Goal: Transaction & Acquisition: Purchase product/service

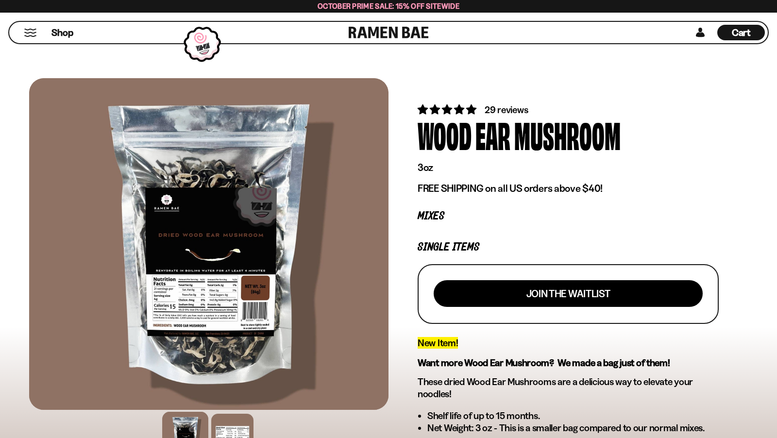
scroll to position [117, 0]
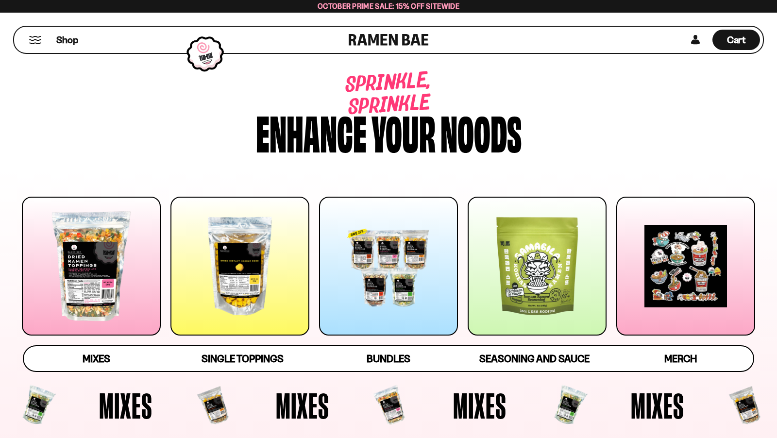
click at [128, 277] on div at bounding box center [91, 266] width 139 height 139
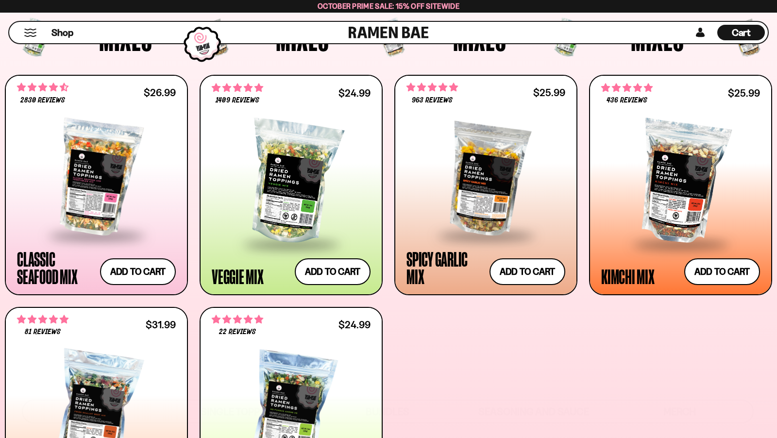
scroll to position [433, 0]
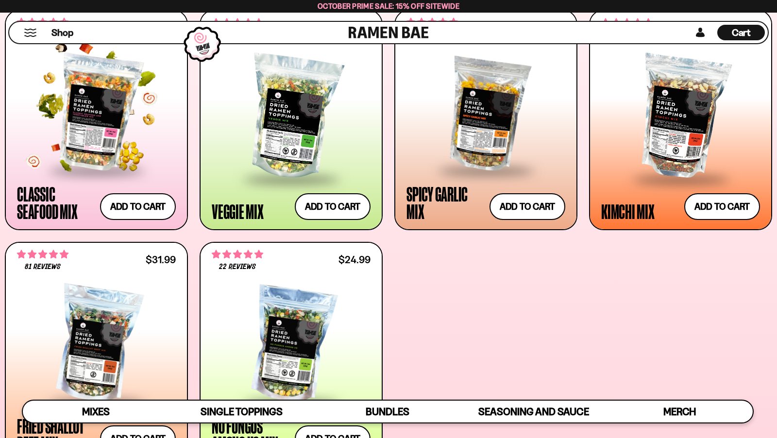
click at [119, 184] on span at bounding box center [96, 171] width 118 height 34
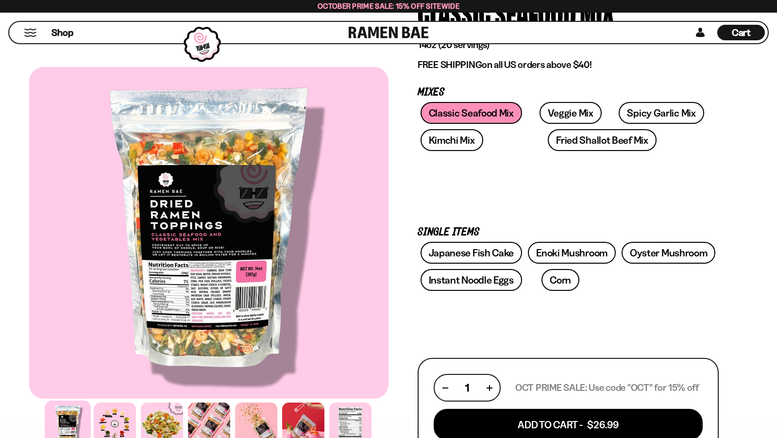
scroll to position [122, 0]
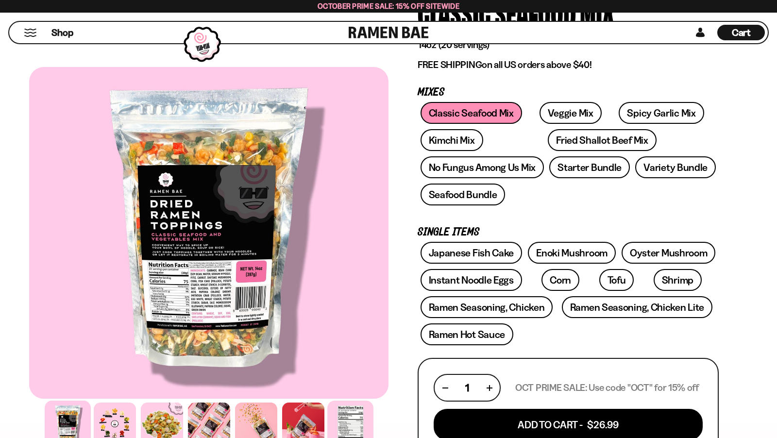
click at [347, 414] on div at bounding box center [350, 424] width 46 height 46
